Goal: Check status: Check status

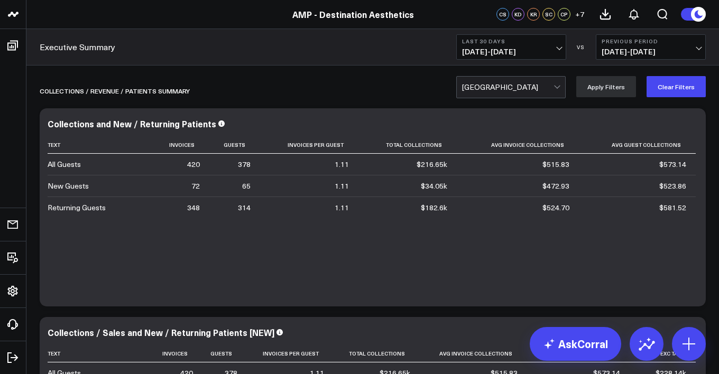
click at [530, 44] on button "Last 30 Days [DATE] - [DATE]" at bounding box center [511, 46] width 110 height 25
click at [624, 53] on span "[DATE] - [DATE]" at bounding box center [651, 52] width 98 height 8
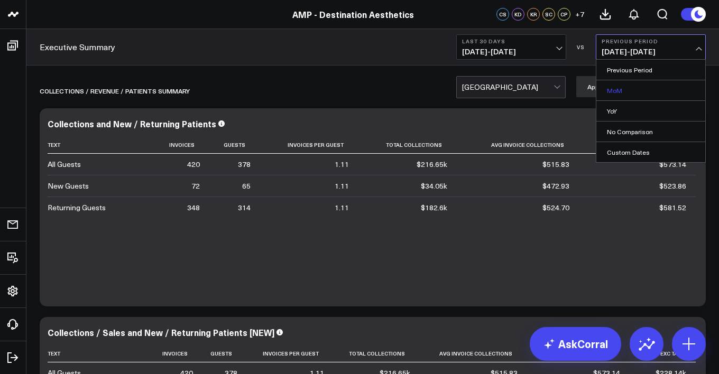
click at [633, 94] on link "MoM" at bounding box center [651, 90] width 109 height 20
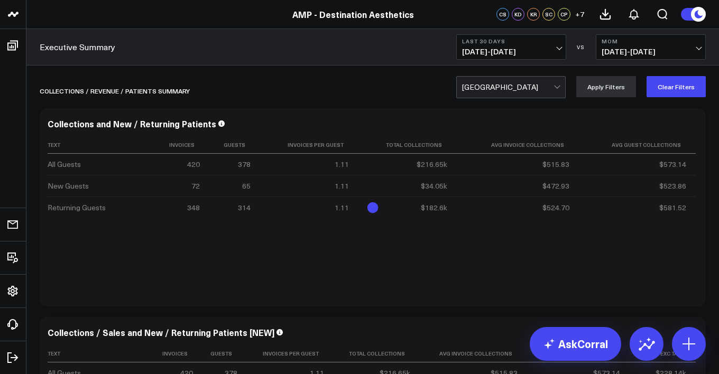
click at [645, 54] on span "[DATE] - [DATE]" at bounding box center [651, 52] width 98 height 8
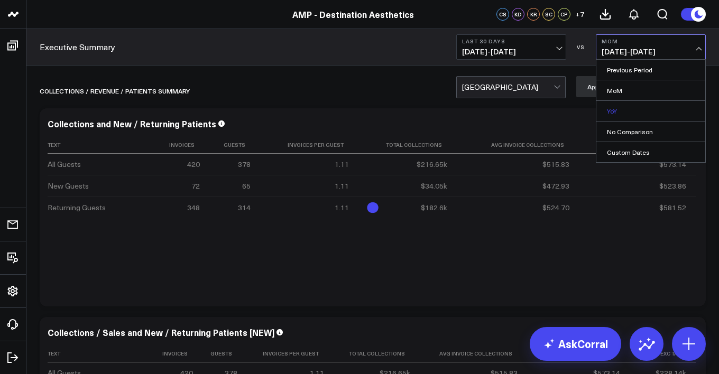
click at [645, 108] on link "YoY" at bounding box center [651, 111] width 109 height 20
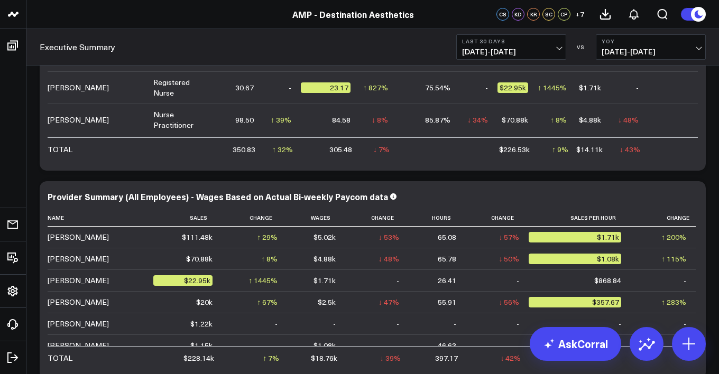
scroll to position [4632, 0]
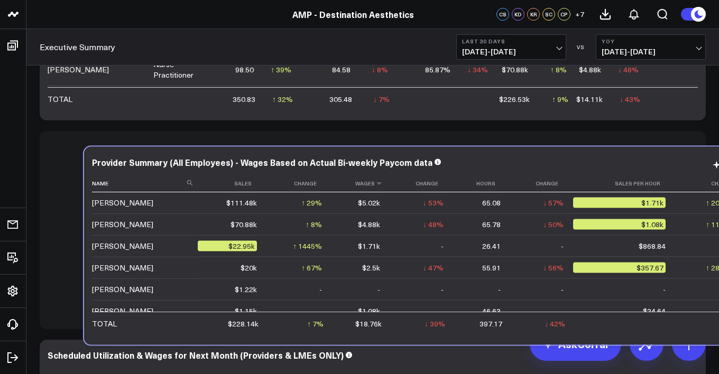
drag, startPoint x: 322, startPoint y: 171, endPoint x: 366, endPoint y: 186, distance: 47.0
click at [366, 186] on th "Wages" at bounding box center [361, 183] width 58 height 17
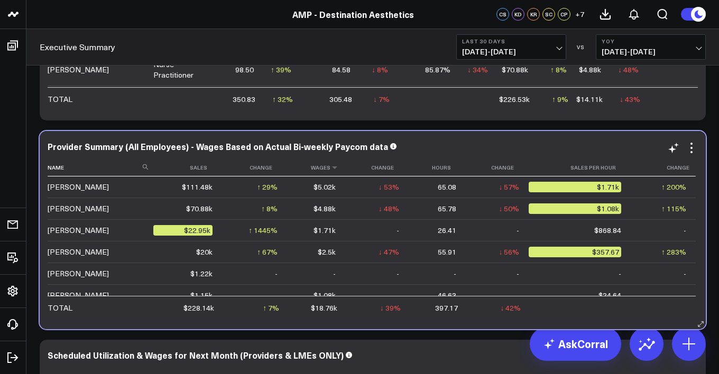
click at [335, 171] on th "Wages" at bounding box center [316, 167] width 58 height 17
click at [334, 168] on icon at bounding box center [335, 167] width 8 height 6
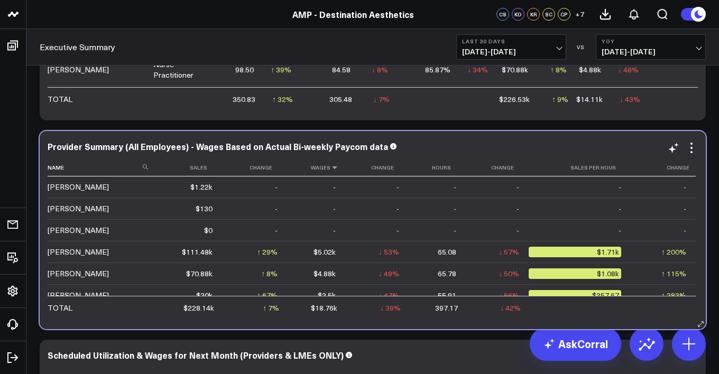
click at [334, 168] on icon at bounding box center [335, 167] width 8 height 6
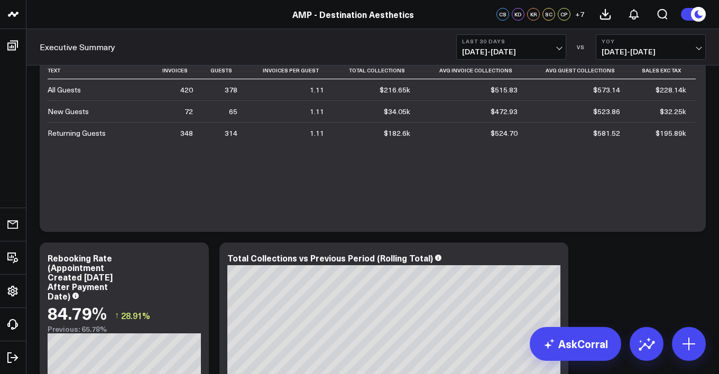
scroll to position [0, 0]
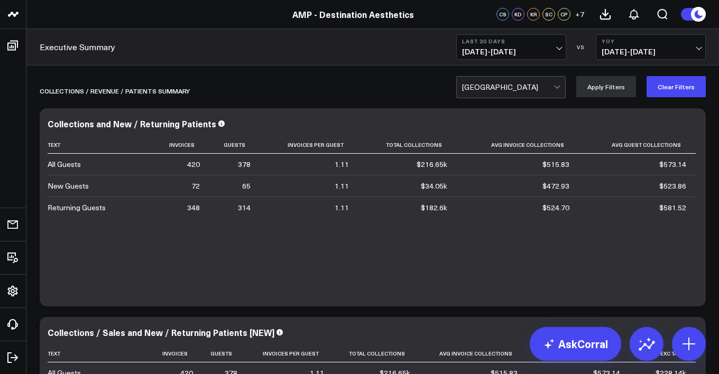
click at [672, 59] on button "YoY [DATE] - [DATE]" at bounding box center [651, 46] width 110 height 25
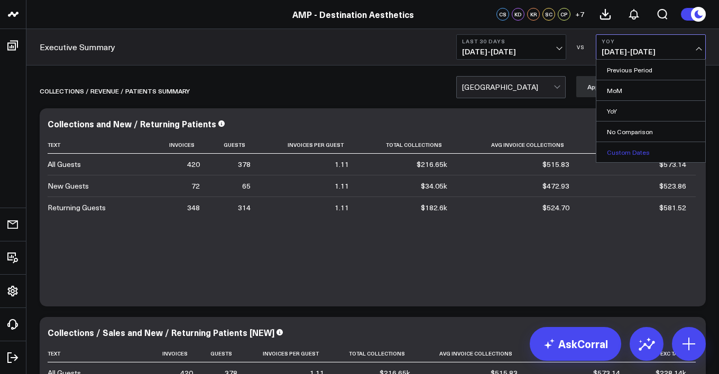
click at [624, 157] on link "Custom Dates" at bounding box center [651, 152] width 109 height 20
select select "8"
select select "2025"
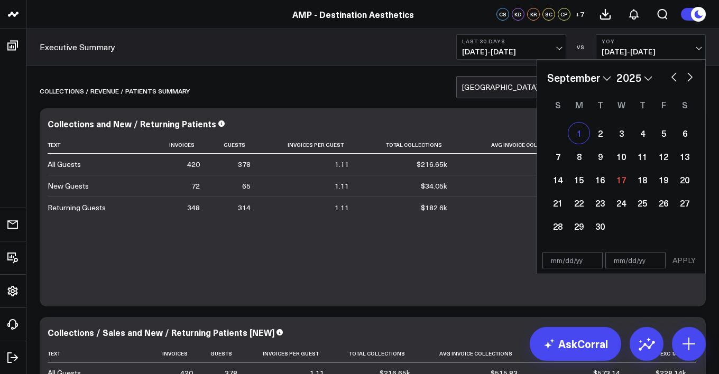
click at [584, 129] on div "1" at bounding box center [579, 133] width 21 height 21
type input "[DATE]"
select select "8"
select select "2025"
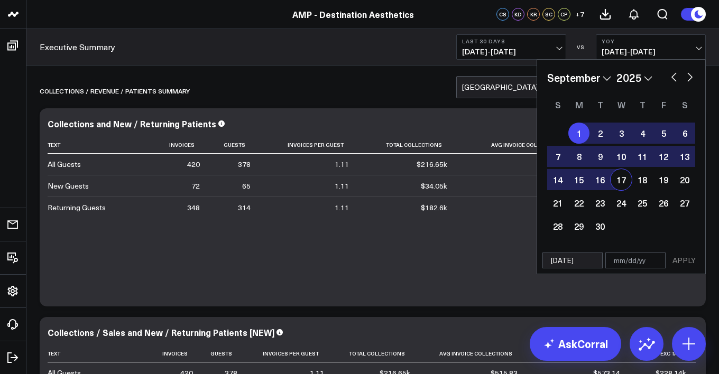
click at [618, 180] on div "17" at bounding box center [621, 179] width 21 height 21
type input "[DATE]"
select select "8"
select select "2025"
click at [680, 259] on button "APPLY" at bounding box center [684, 261] width 32 height 16
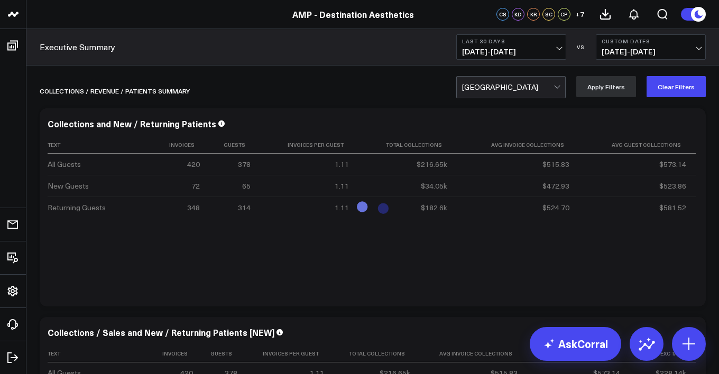
click at [526, 46] on button "Last 30 Days [DATE] - [DATE]" at bounding box center [511, 46] width 110 height 25
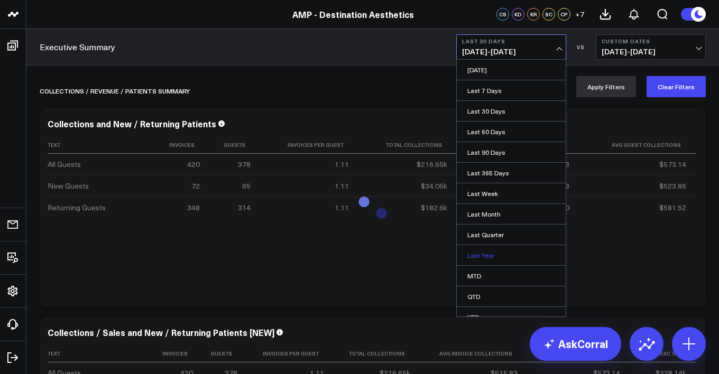
click at [496, 249] on link "Last Year" at bounding box center [511, 255] width 109 height 20
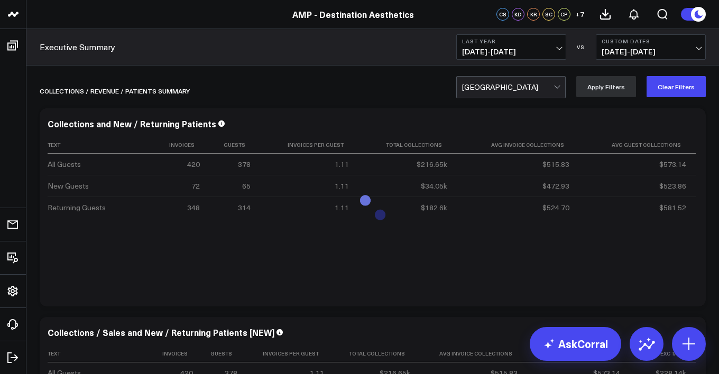
click at [519, 57] on button "Last Year [DATE] - [DATE]" at bounding box center [511, 46] width 110 height 25
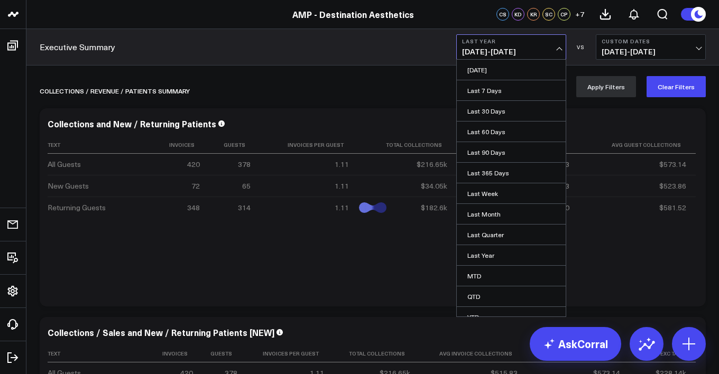
scroll to position [30, 0]
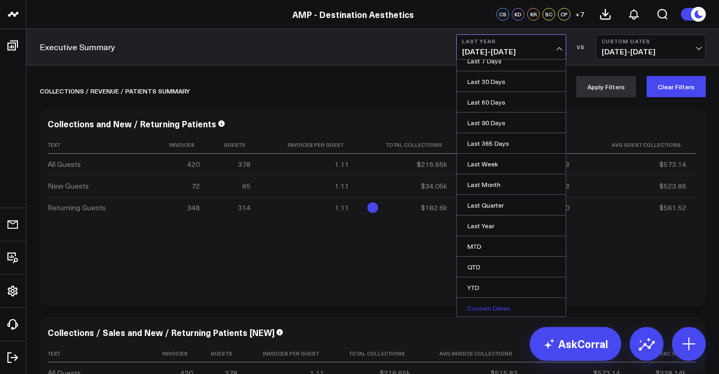
click at [506, 305] on link "Custom Dates" at bounding box center [511, 308] width 109 height 20
select select "8"
select select "2025"
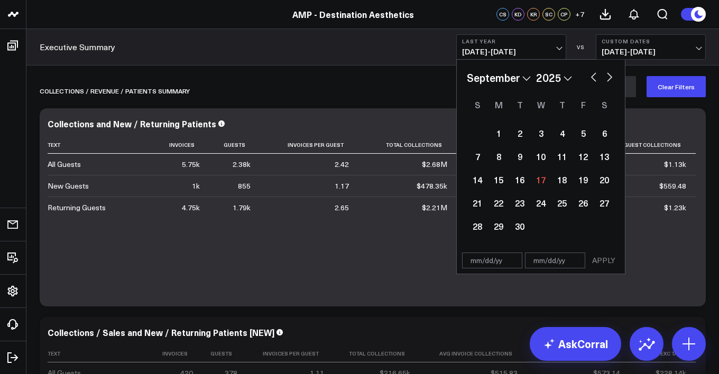
click at [558, 78] on select "2026 2025 2024 2023 2022 2021 2020 2019 2018 2017 2016 2015 2014 2013 2012 2011…" at bounding box center [554, 78] width 36 height 16
select select "8"
select select "2024"
click at [484, 135] on div "1" at bounding box center [477, 133] width 21 height 21
type input "[DATE]"
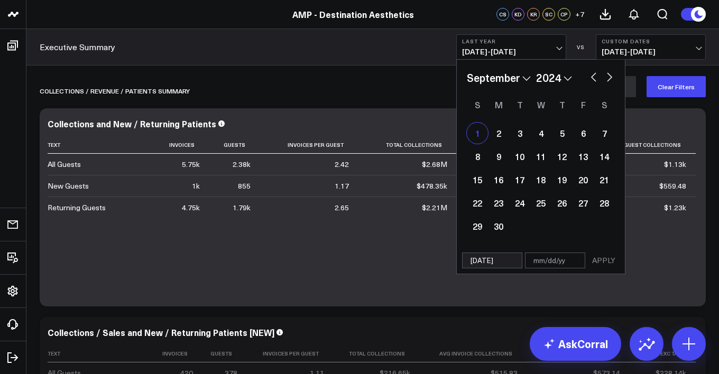
select select "8"
select select "2024"
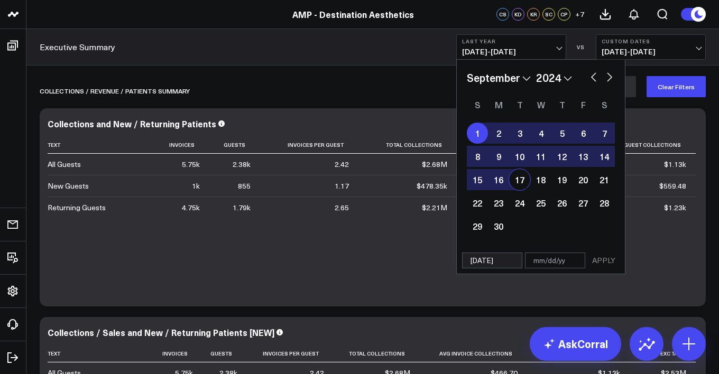
click at [521, 182] on div "17" at bounding box center [519, 179] width 21 height 21
type input "[DATE]"
select select "8"
select select "2024"
click at [600, 264] on button "APPLY" at bounding box center [604, 261] width 32 height 16
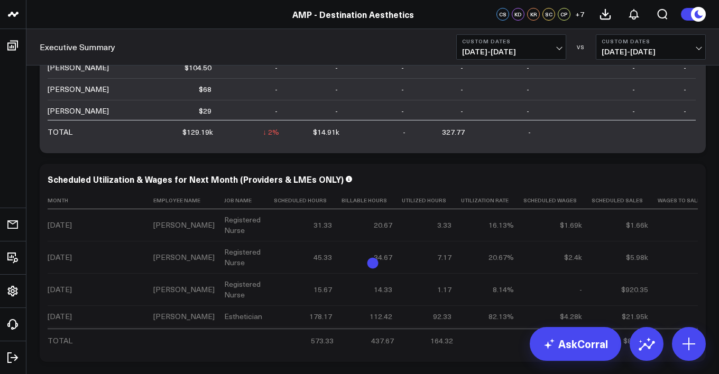
scroll to position [4822, 0]
